Goal: Find specific page/section: Find specific page/section

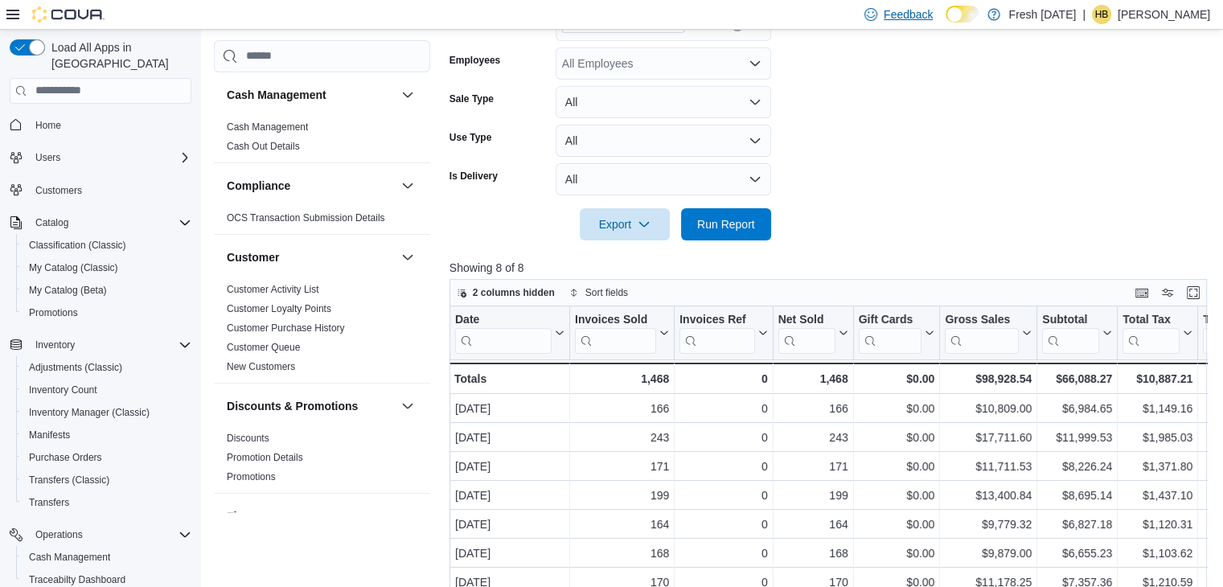
scroll to position [939, 0]
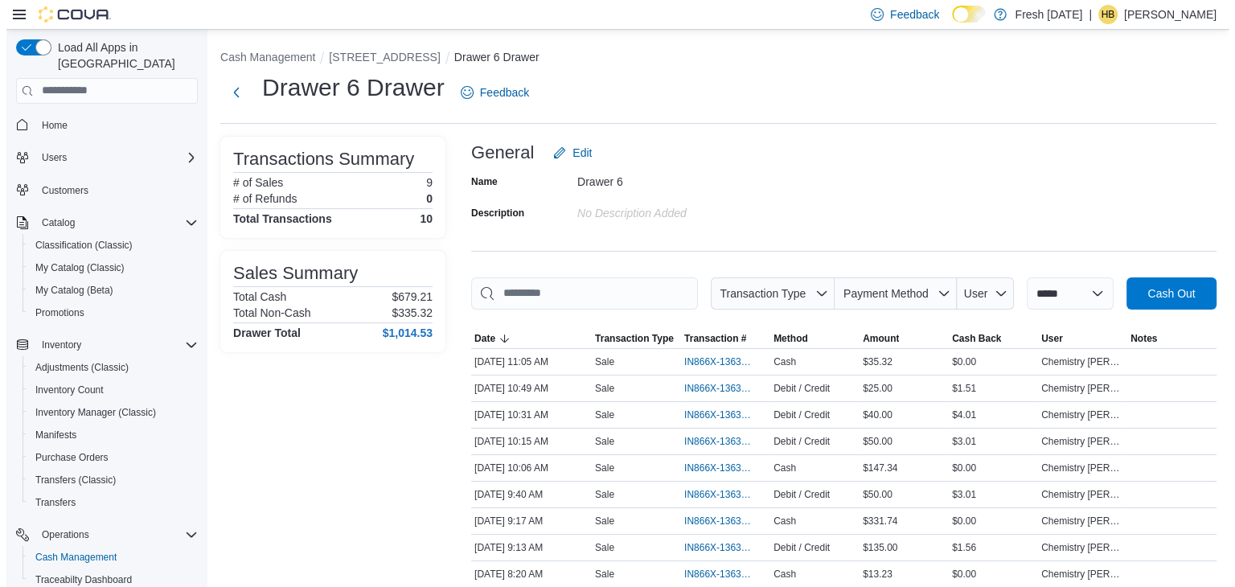
scroll to position [203, 0]
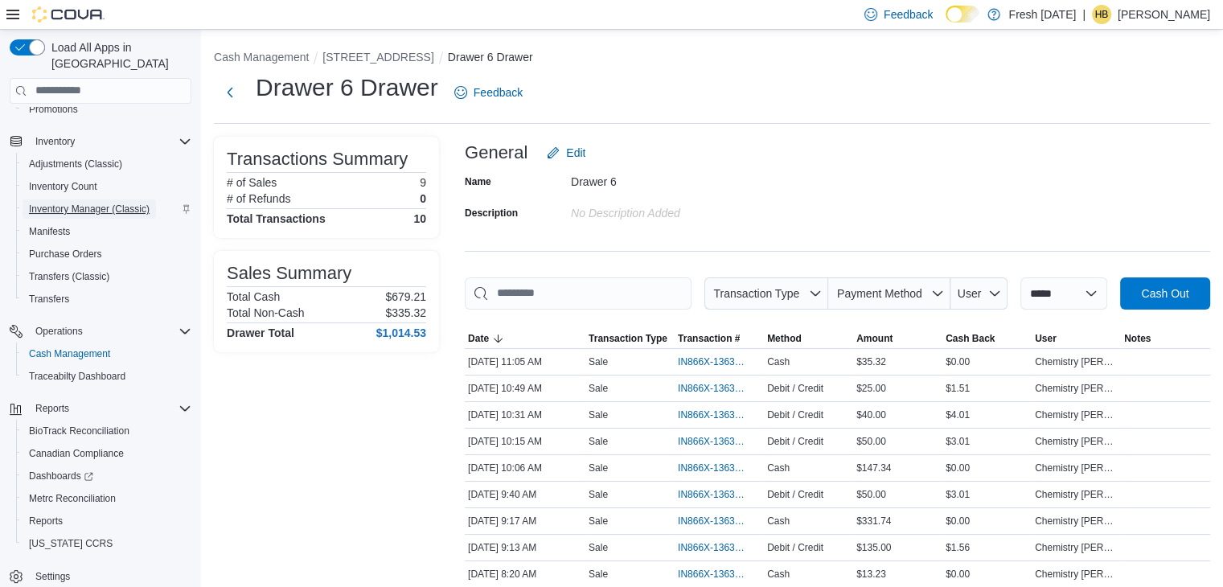
click at [81, 203] on span "Inventory Manager (Classic)" at bounding box center [89, 209] width 121 height 13
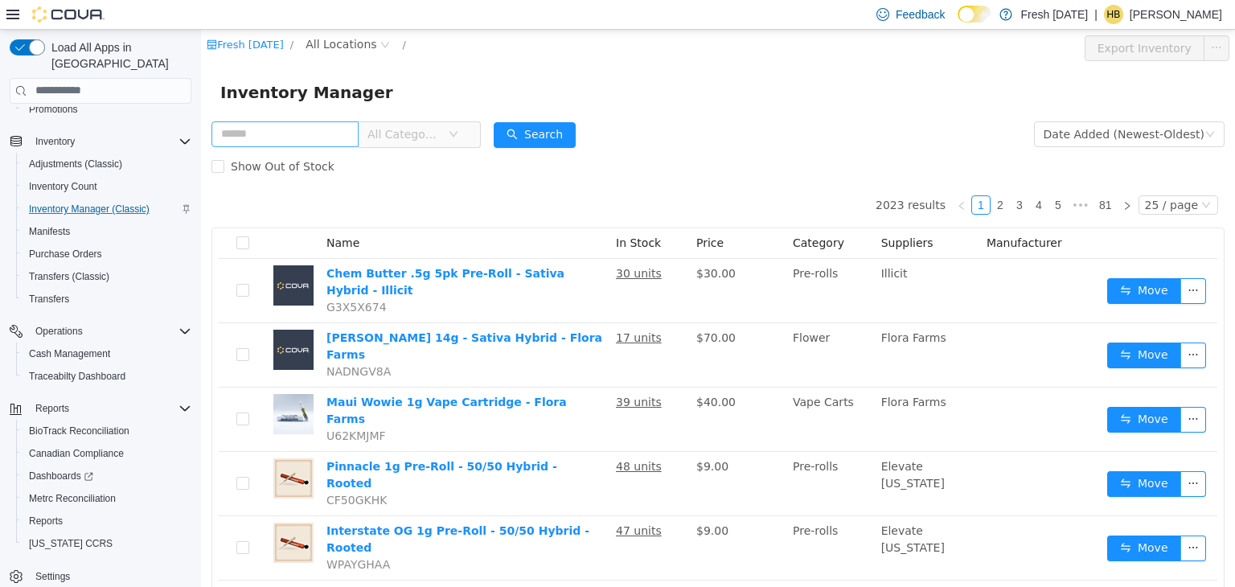
click at [312, 140] on input "text" at bounding box center [285, 134] width 147 height 26
type input "*****"
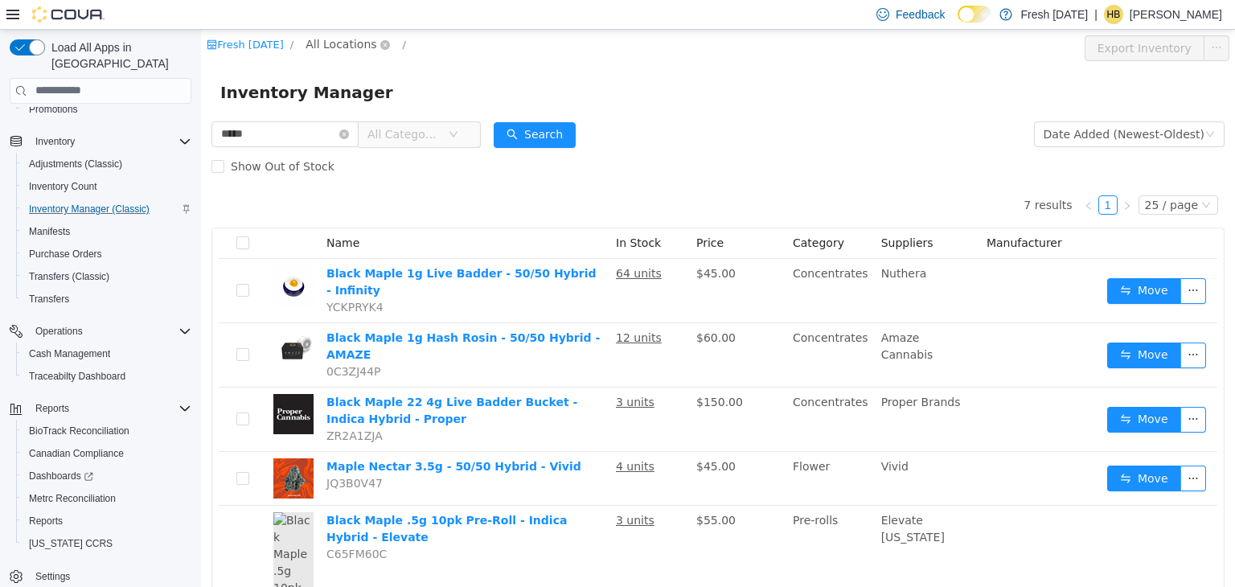
click at [332, 46] on span "All Locations" at bounding box center [341, 44] width 71 height 18
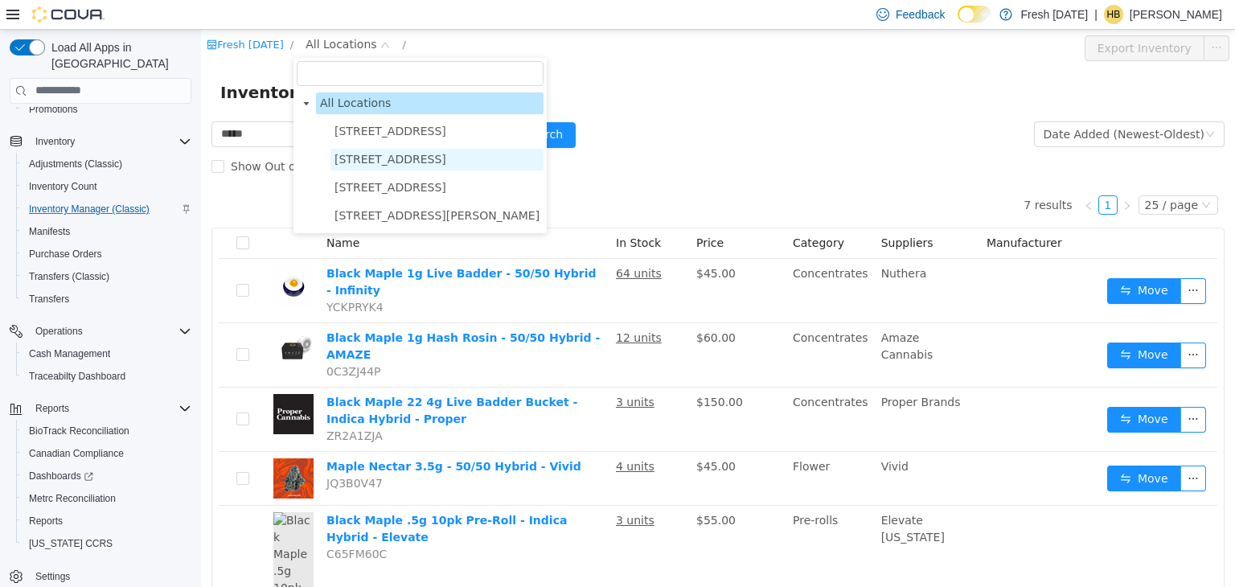
click at [368, 164] on span "[STREET_ADDRESS]" at bounding box center [391, 158] width 112 height 13
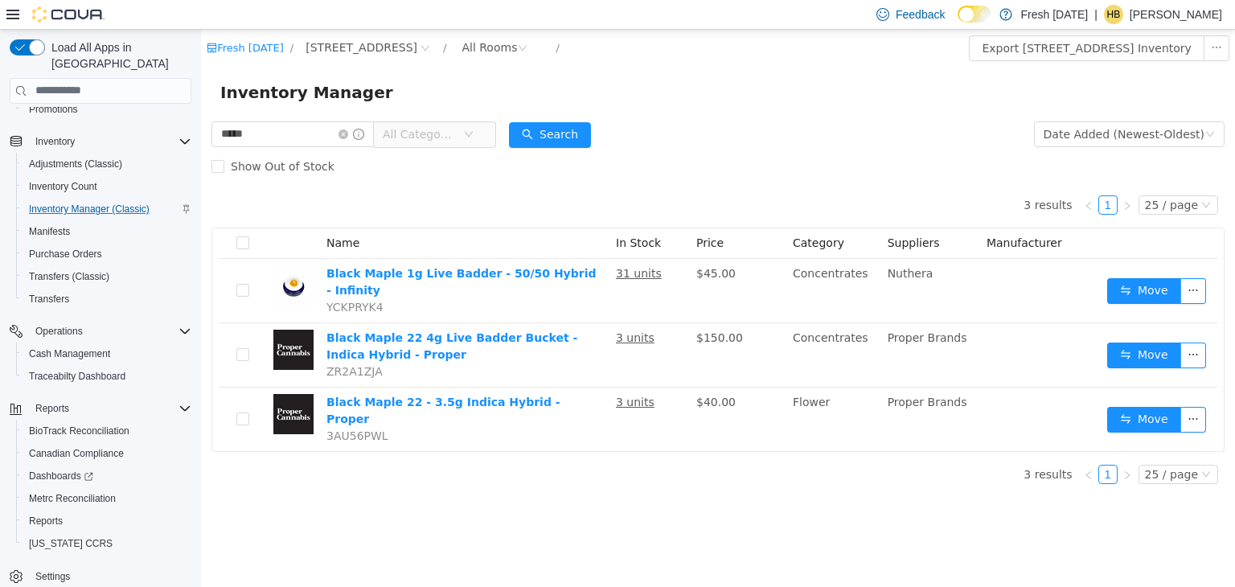
click at [900, 162] on div "Show Out of Stock" at bounding box center [718, 166] width 1013 height 32
click at [76, 347] on span "Cash Management" at bounding box center [69, 353] width 81 height 13
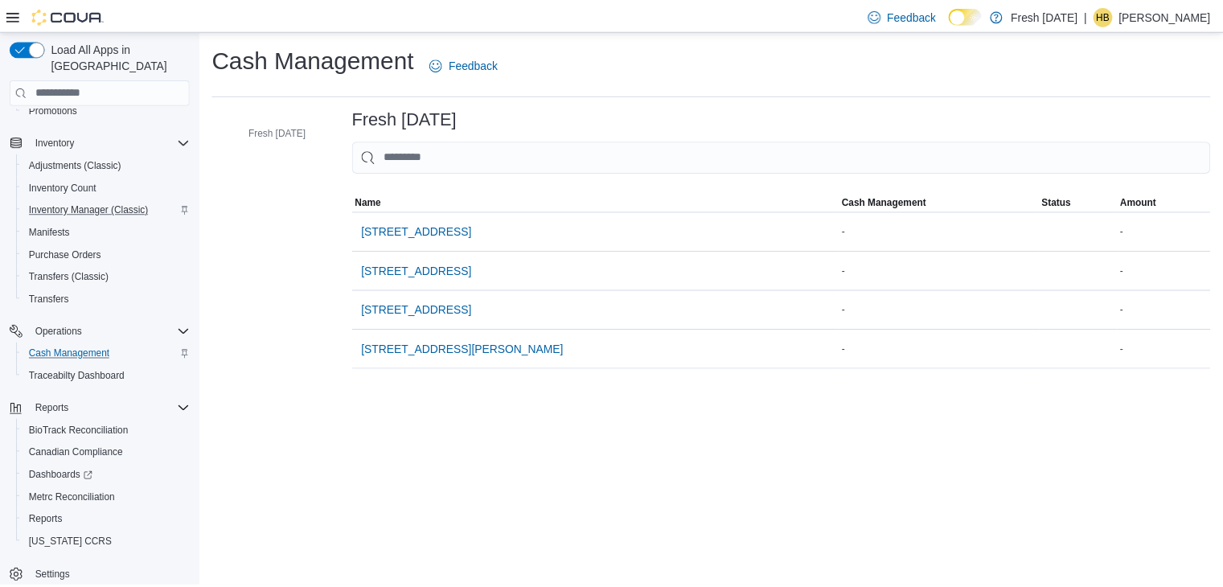
scroll to position [158, 0]
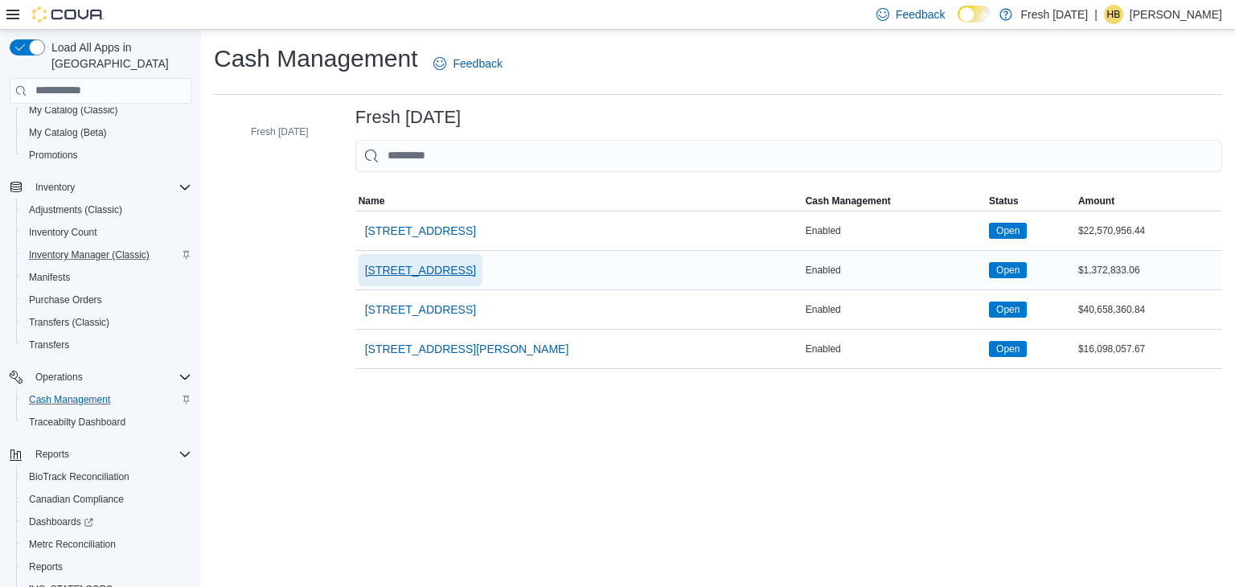
click at [476, 270] on span "[STREET_ADDRESS]" at bounding box center [420, 270] width 111 height 16
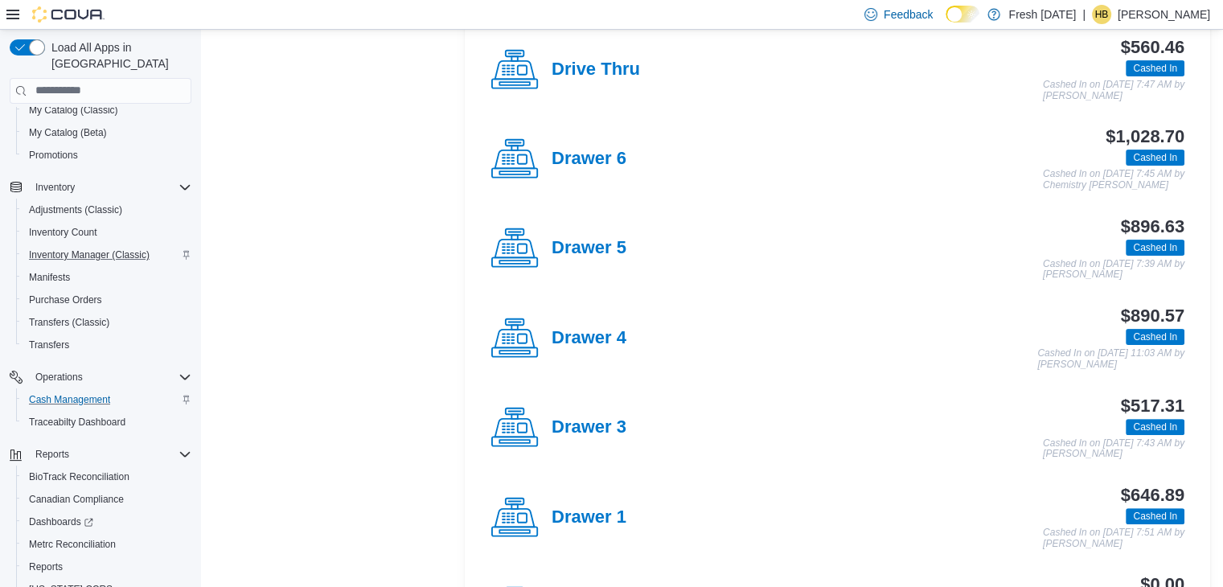
scroll to position [384, 0]
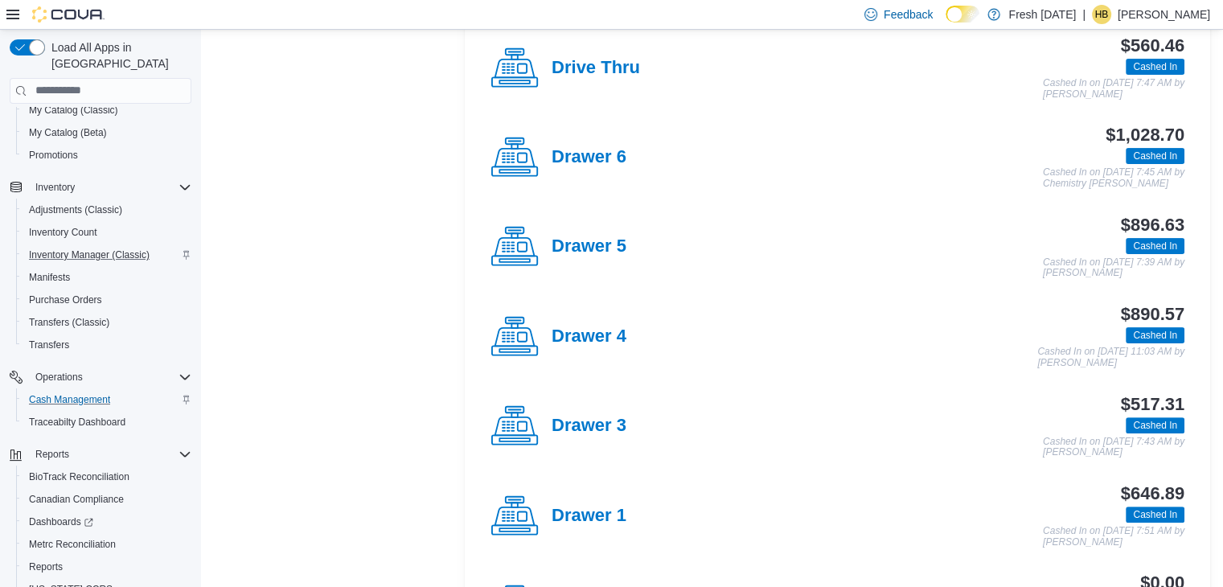
click at [568, 416] on h4 "Drawer 3" at bounding box center [589, 426] width 75 height 21
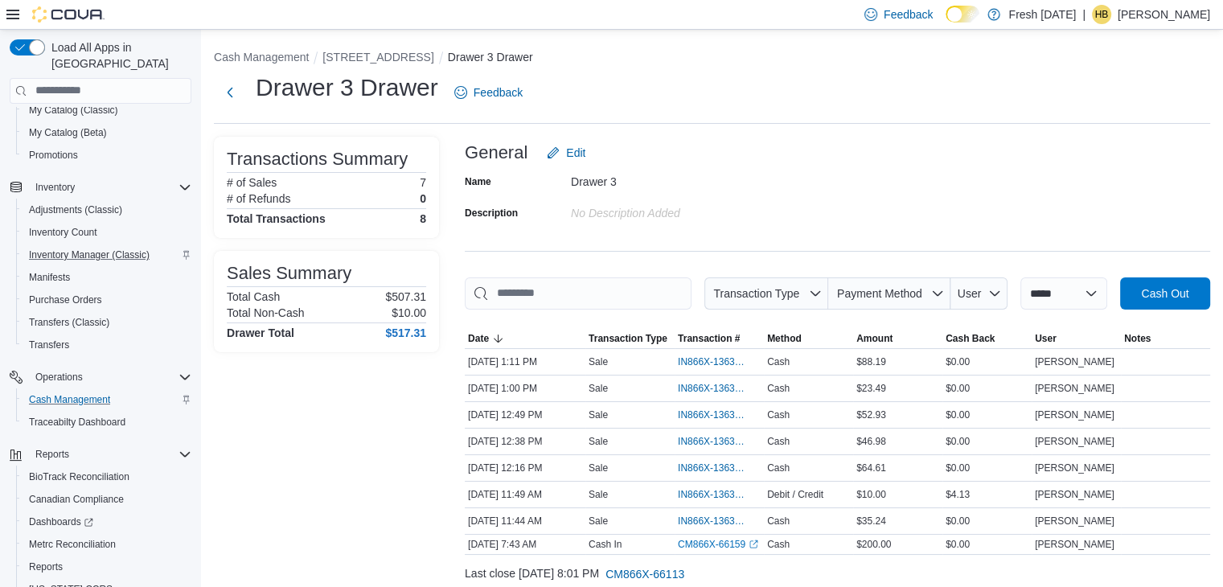
scroll to position [49, 0]
